Goal: Navigation & Orientation: Understand site structure

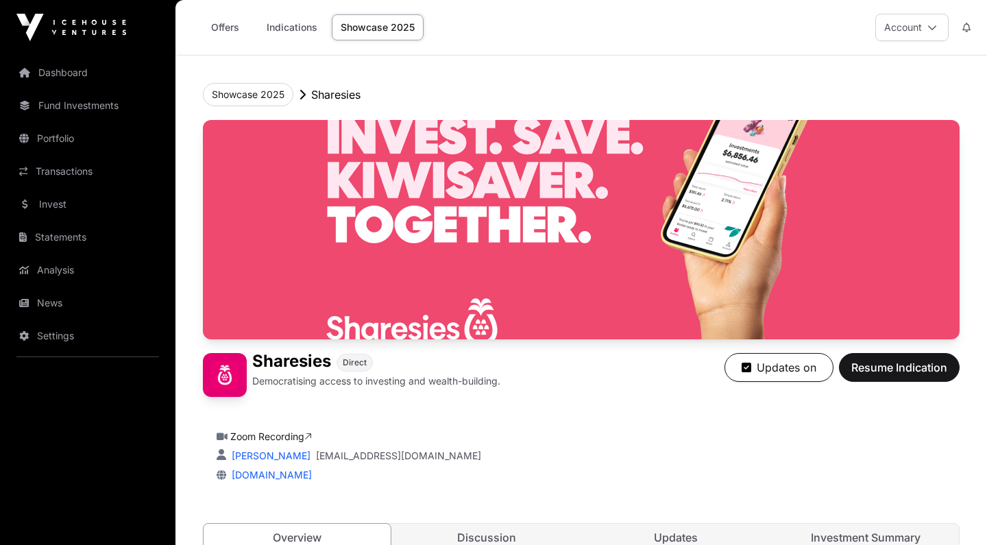
click at [91, 117] on link "Fund Investments" at bounding box center [88, 106] width 154 height 30
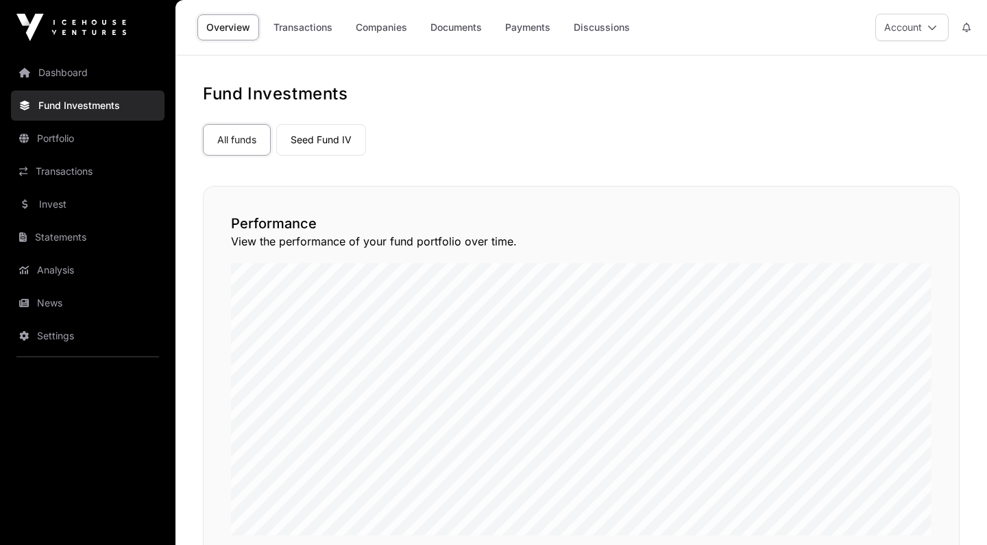
click at [75, 178] on link "Transactions" at bounding box center [88, 171] width 154 height 30
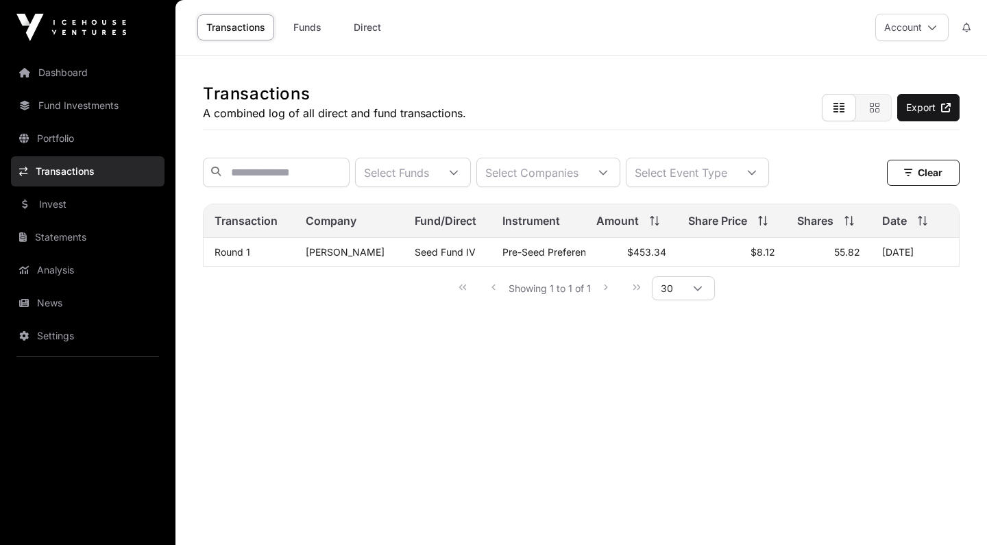
click at [70, 141] on link "Portfolio" at bounding box center [88, 138] width 154 height 30
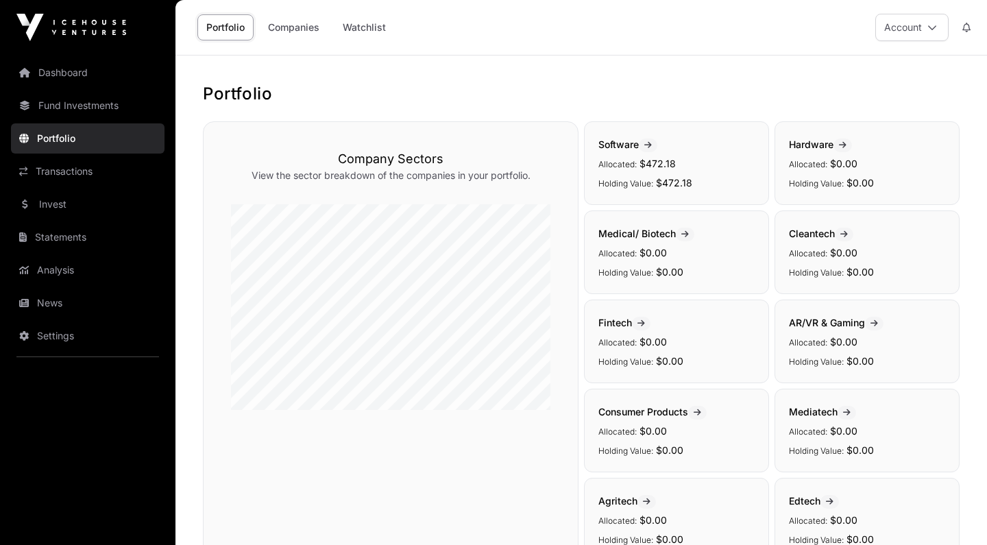
click at [69, 110] on link "Fund Investments" at bounding box center [88, 106] width 154 height 30
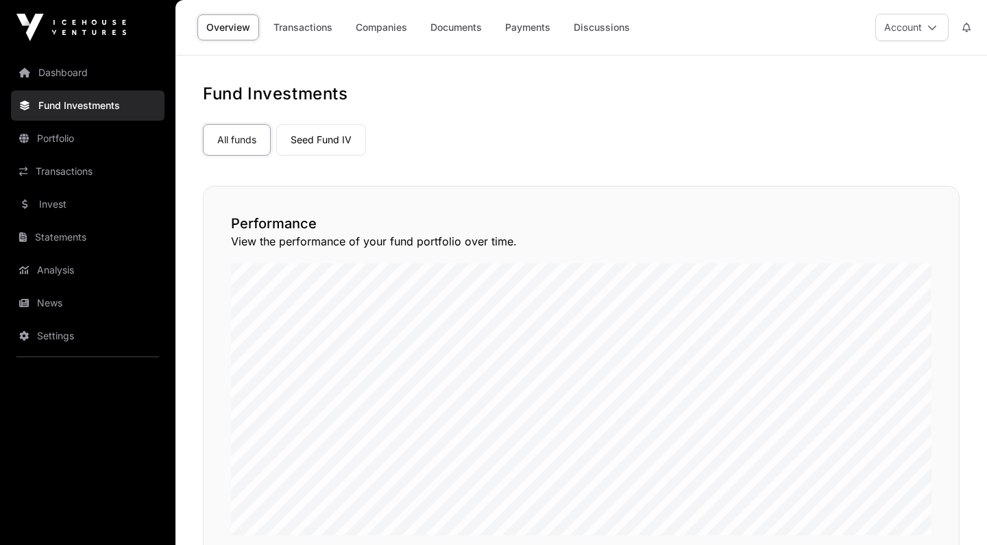
click at [67, 80] on link "Dashboard" at bounding box center [88, 73] width 154 height 30
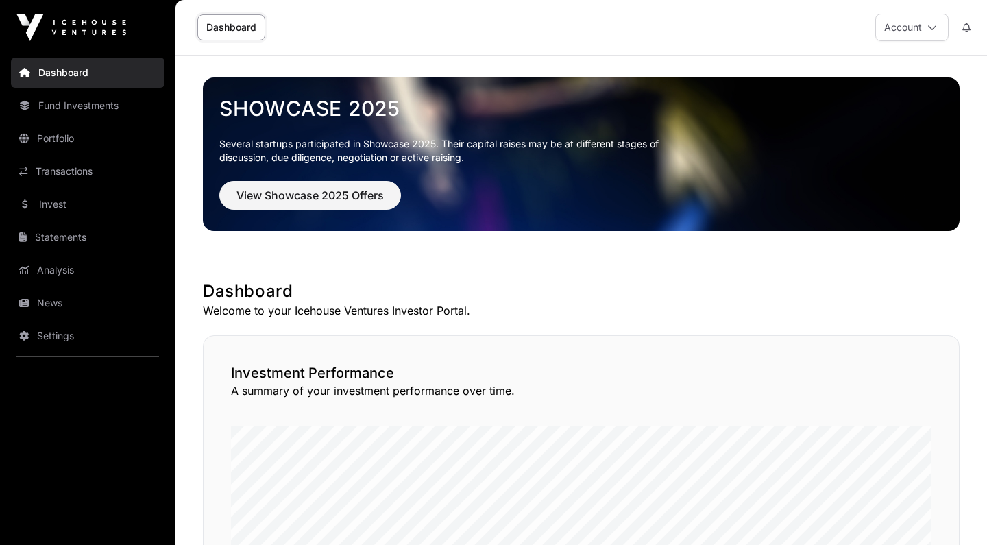
click at [75, 201] on link "Invest" at bounding box center [88, 204] width 154 height 30
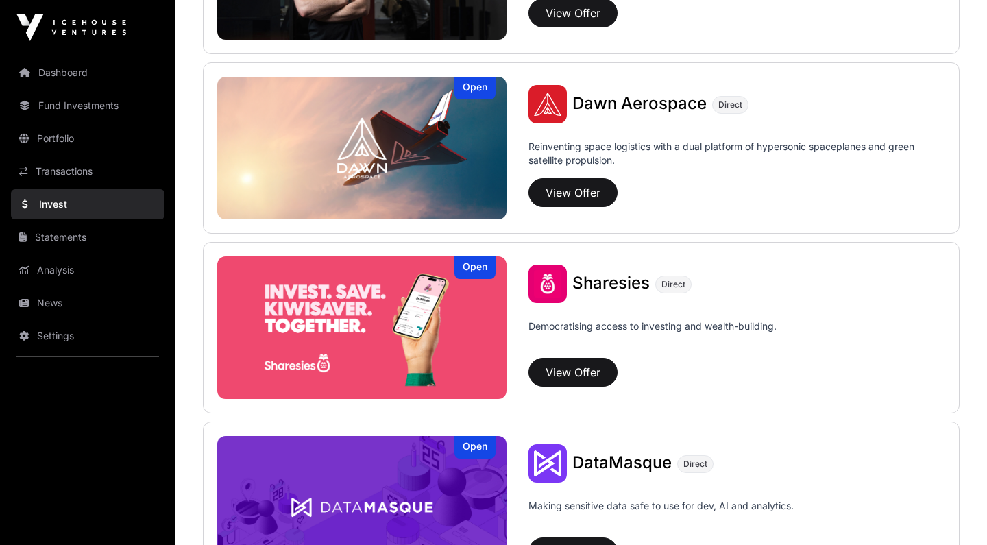
scroll to position [1551, 0]
click at [631, 286] on span "Sharesies" at bounding box center [610, 283] width 77 height 20
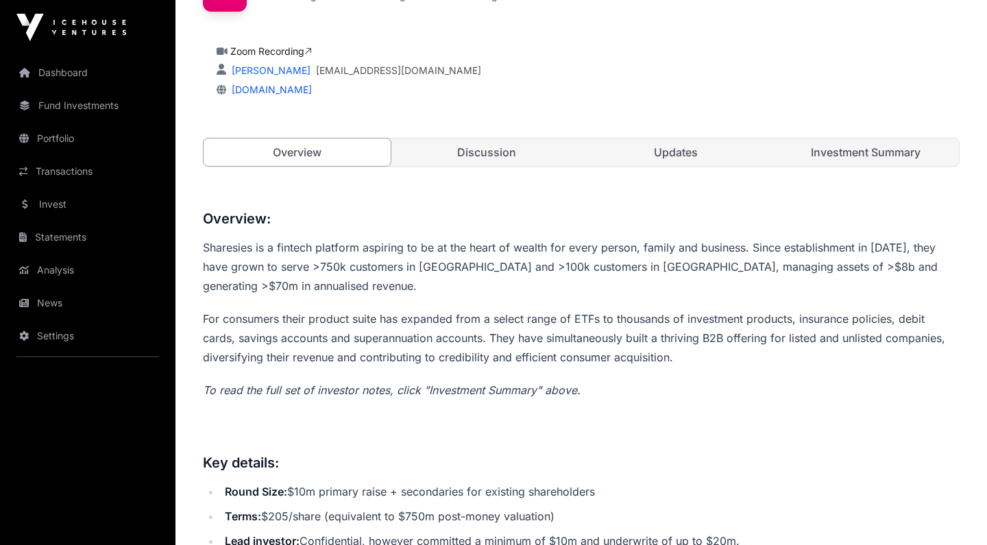
scroll to position [4, 0]
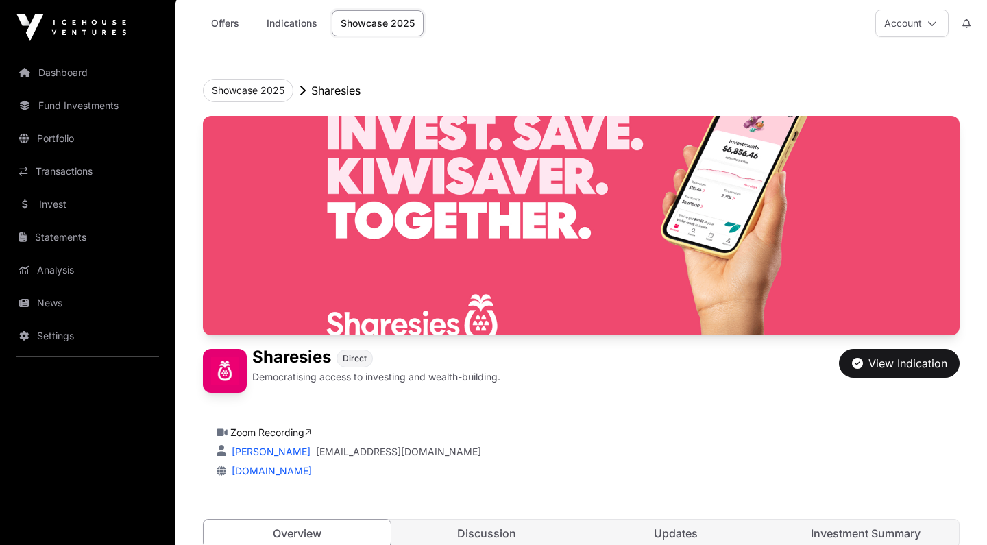
click at [891, 365] on div "View Indication" at bounding box center [899, 363] width 95 height 16
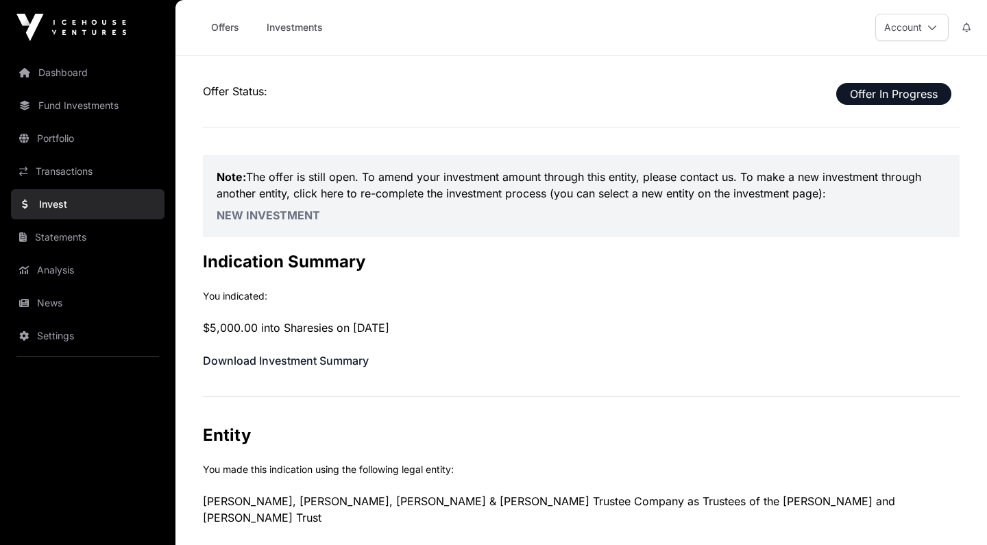
click at [61, 166] on link "Transactions" at bounding box center [88, 171] width 154 height 30
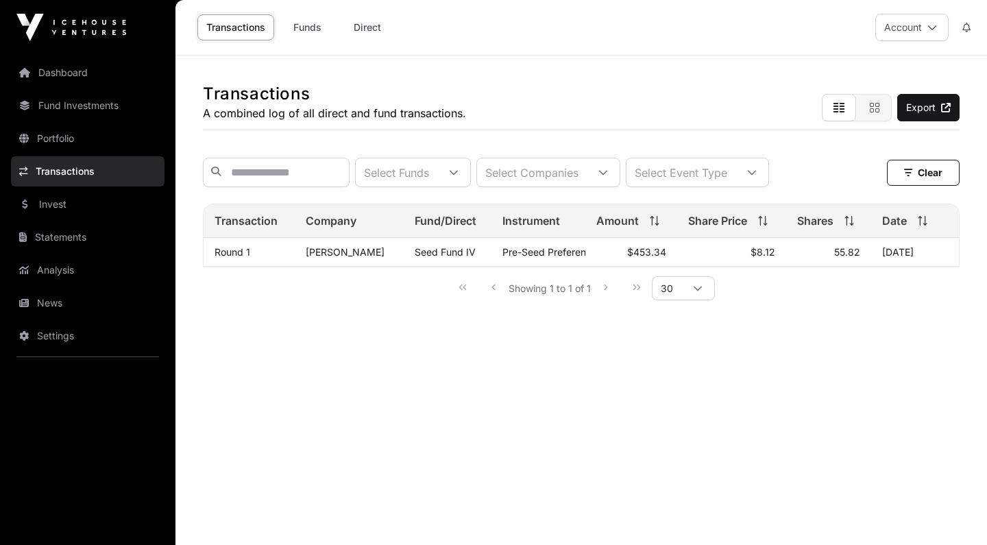
click at [58, 144] on link "Portfolio" at bounding box center [88, 138] width 154 height 30
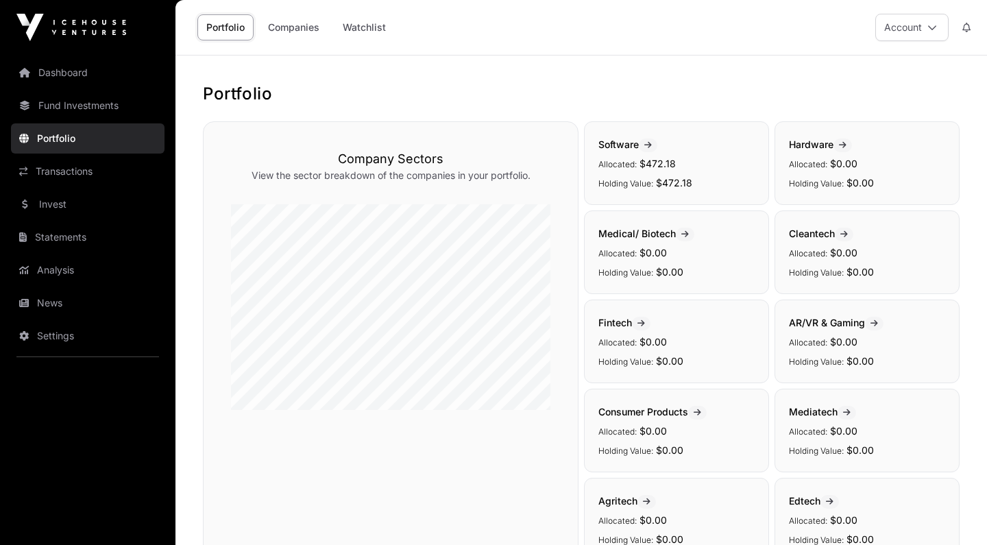
click at [60, 121] on nav "Dashboard Fund Investments Portfolio Transactions Invest Statements Analysis Ne…" at bounding box center [88, 294] width 176 height 479
click at [60, 110] on link "Fund Investments" at bounding box center [88, 106] width 154 height 30
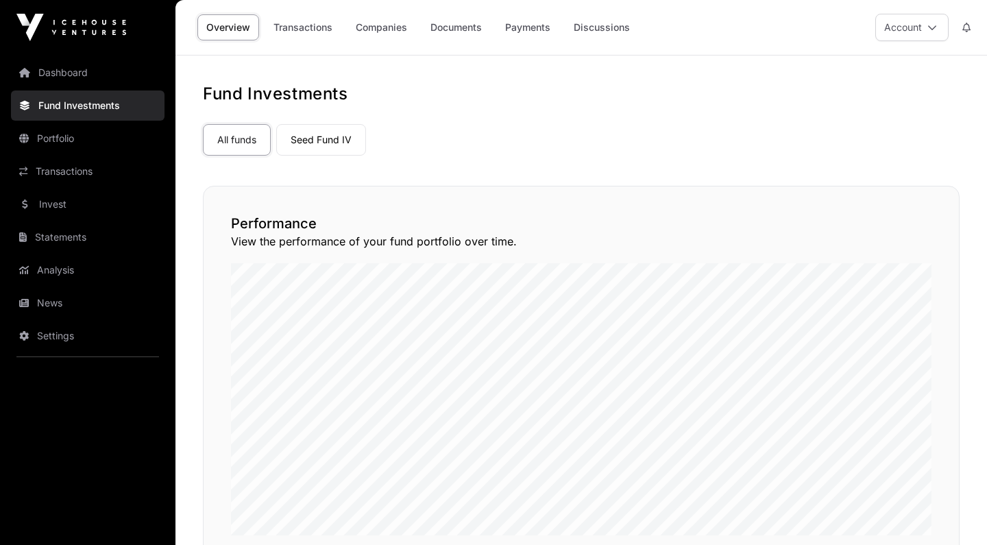
click at [58, 76] on link "Dashboard" at bounding box center [88, 73] width 154 height 30
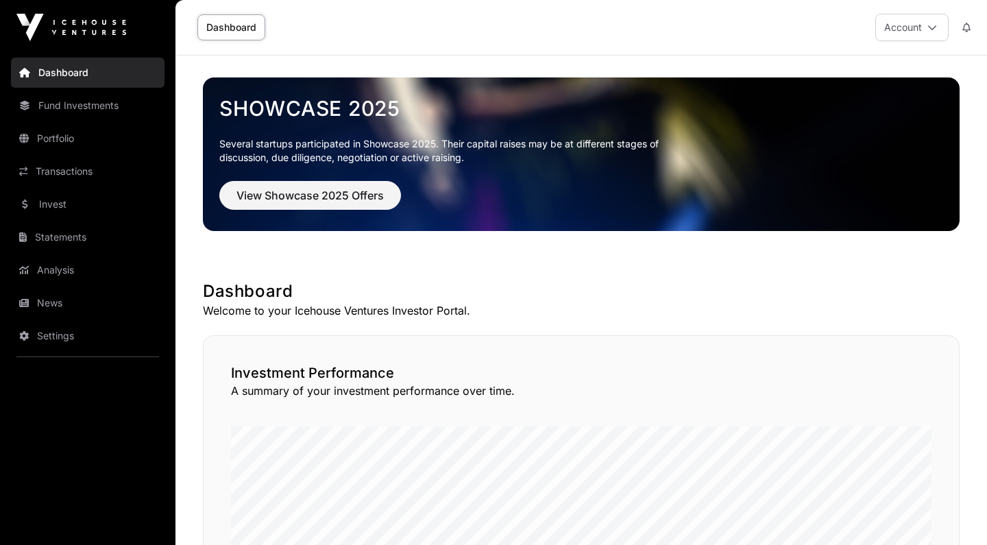
click at [85, 340] on link "Settings" at bounding box center [88, 336] width 154 height 30
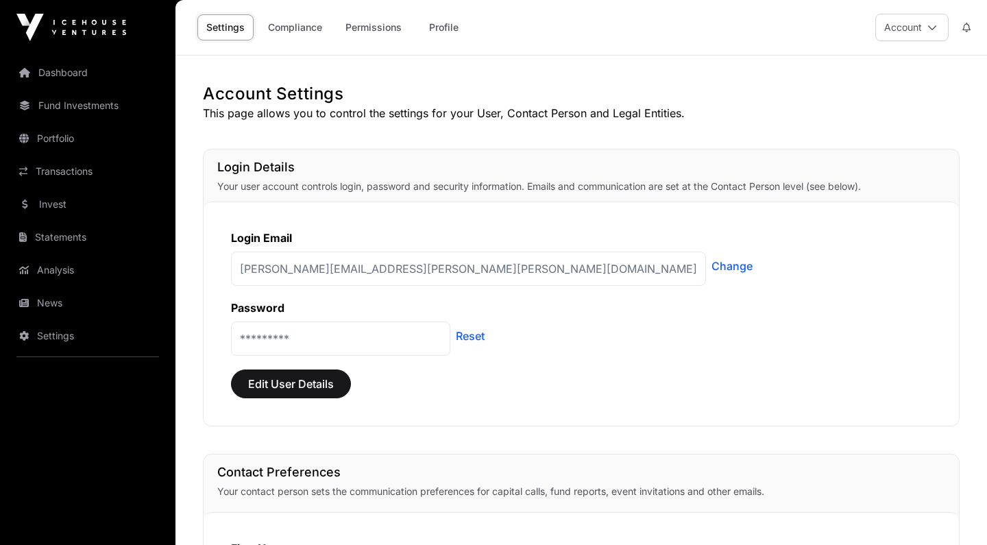
click at [67, 79] on link "Dashboard" at bounding box center [88, 73] width 154 height 30
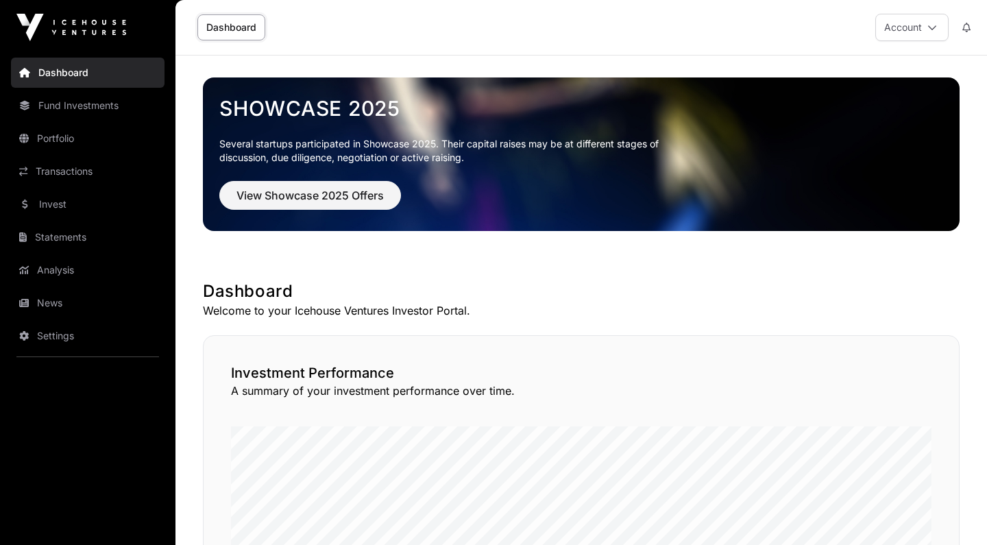
click at [80, 341] on link "Settings" at bounding box center [88, 336] width 154 height 30
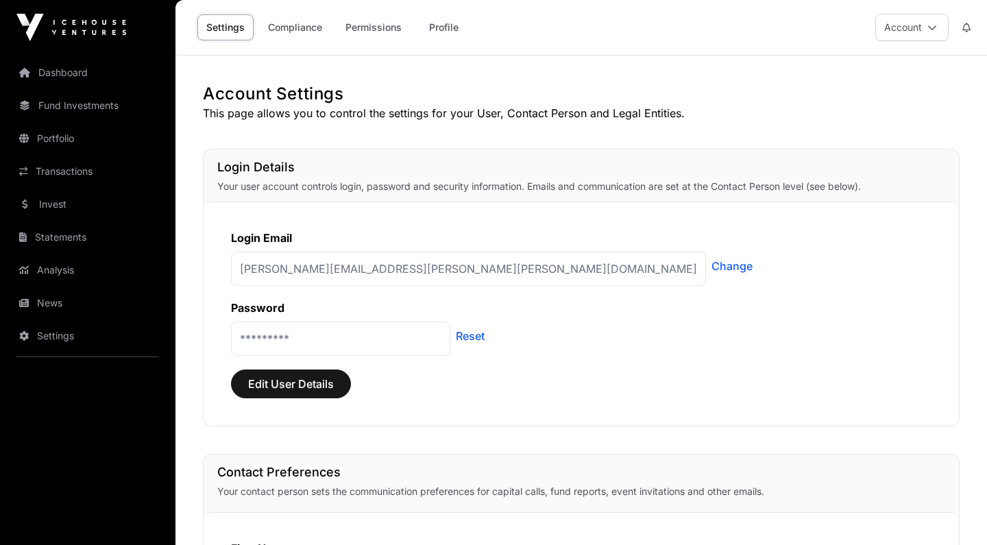
click at [313, 27] on link "Compliance" at bounding box center [295, 27] width 72 height 26
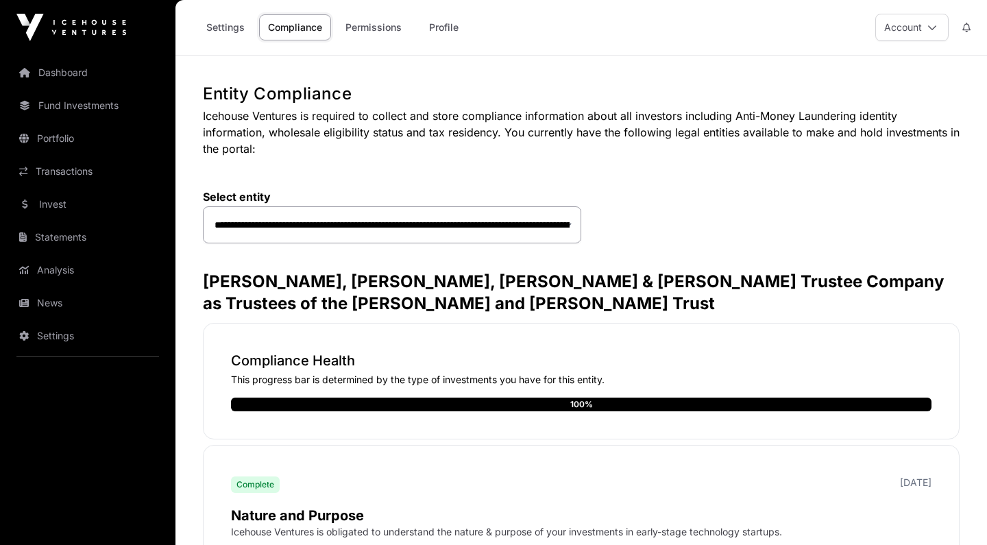
click at [378, 36] on link "Permissions" at bounding box center [374, 27] width 74 height 26
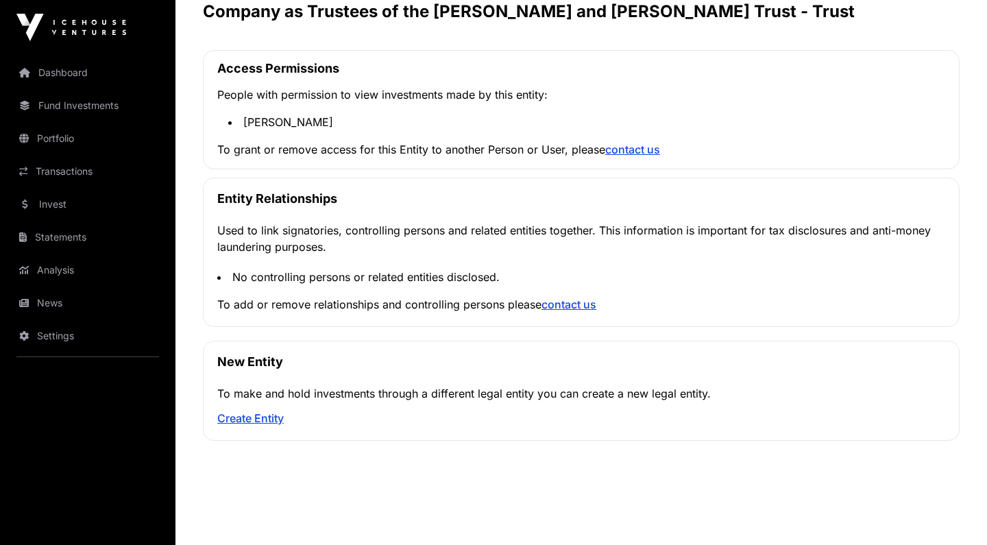
scroll to position [271, 0]
